Goal: Task Accomplishment & Management: Manage account settings

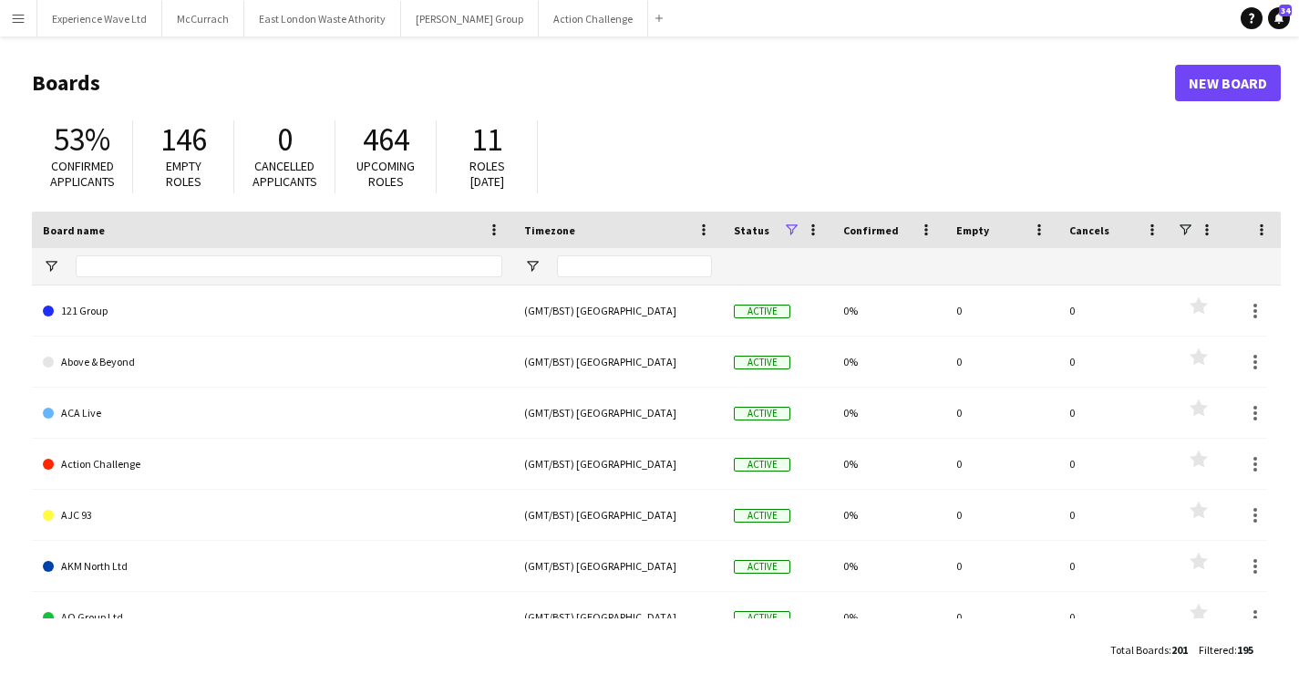
click at [13, 20] on app-icon "Menu" at bounding box center [18, 18] width 15 height 15
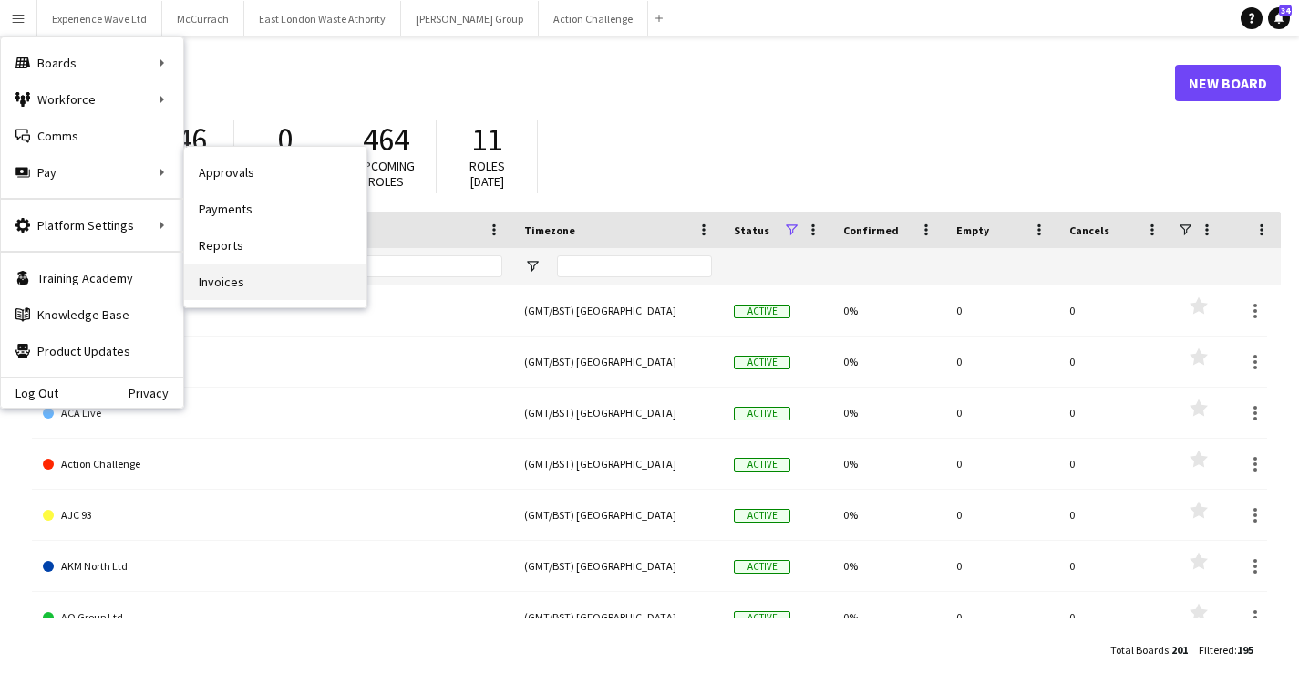
click at [242, 282] on link "Invoices" at bounding box center [275, 282] width 182 height 36
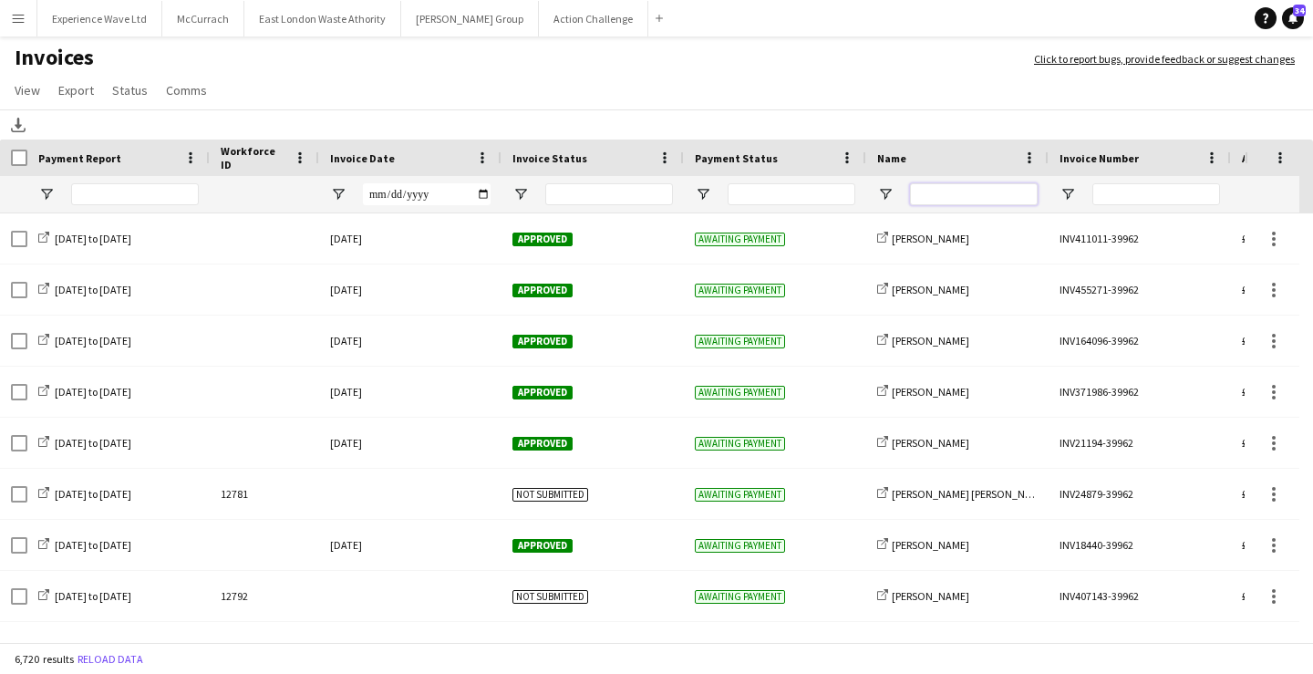
click at [939, 189] on input "Name Filter Input" at bounding box center [974, 194] width 128 height 22
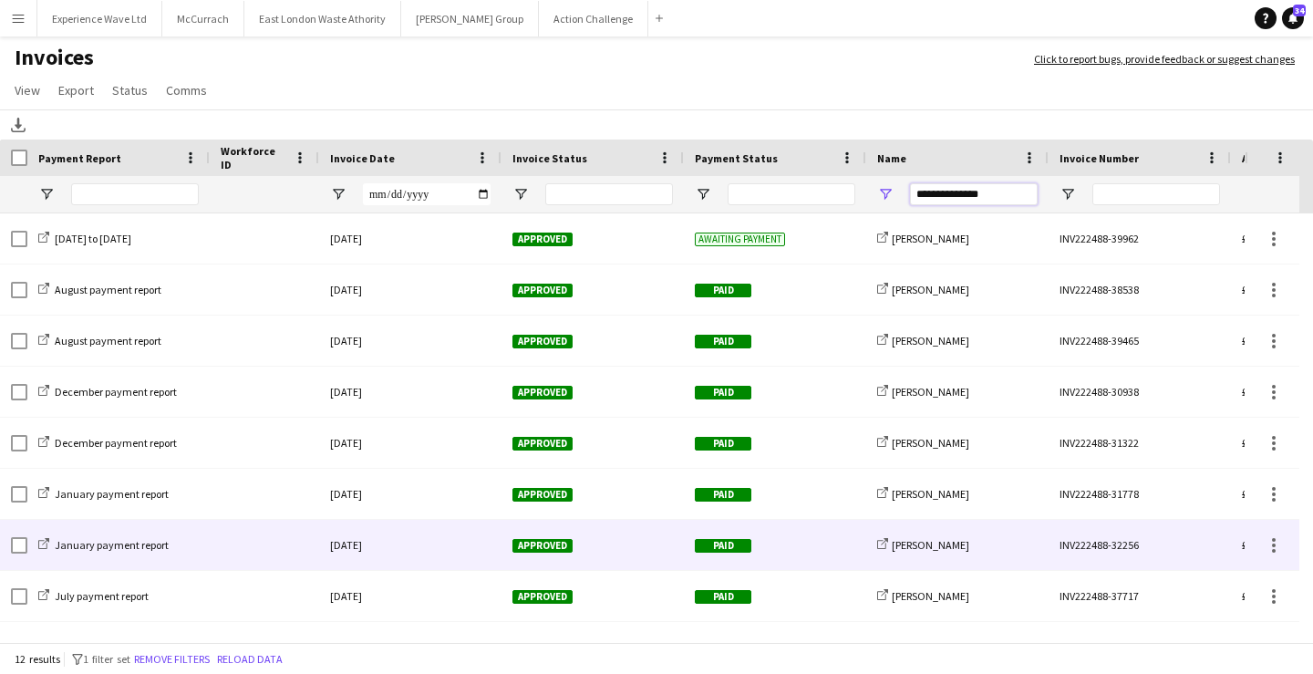
scroll to position [141, 0]
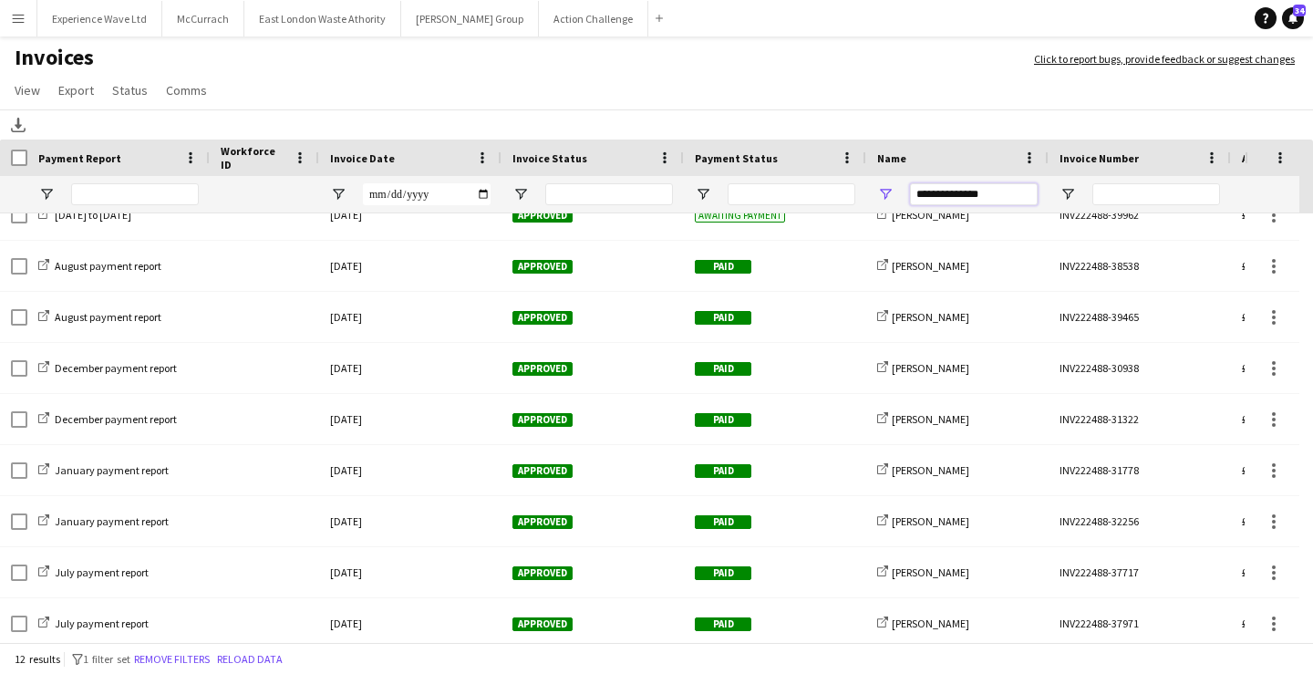
type input "**********"
click at [350, 161] on span "Invoice Date" at bounding box center [362, 158] width 65 height 14
